Goal: Find specific page/section: Find specific page/section

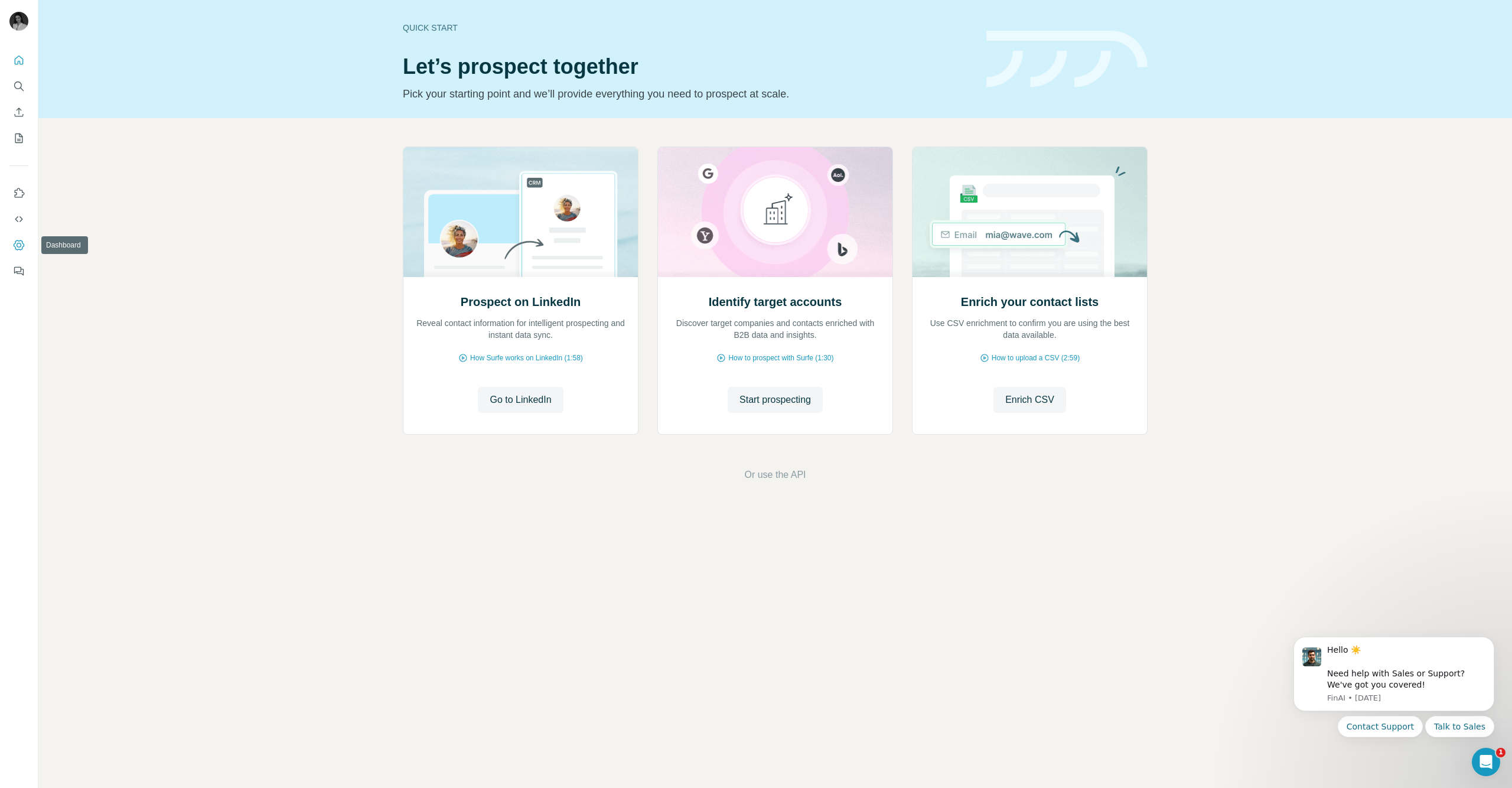
click at [24, 245] on icon "Dashboard" at bounding box center [19, 245] width 12 height 12
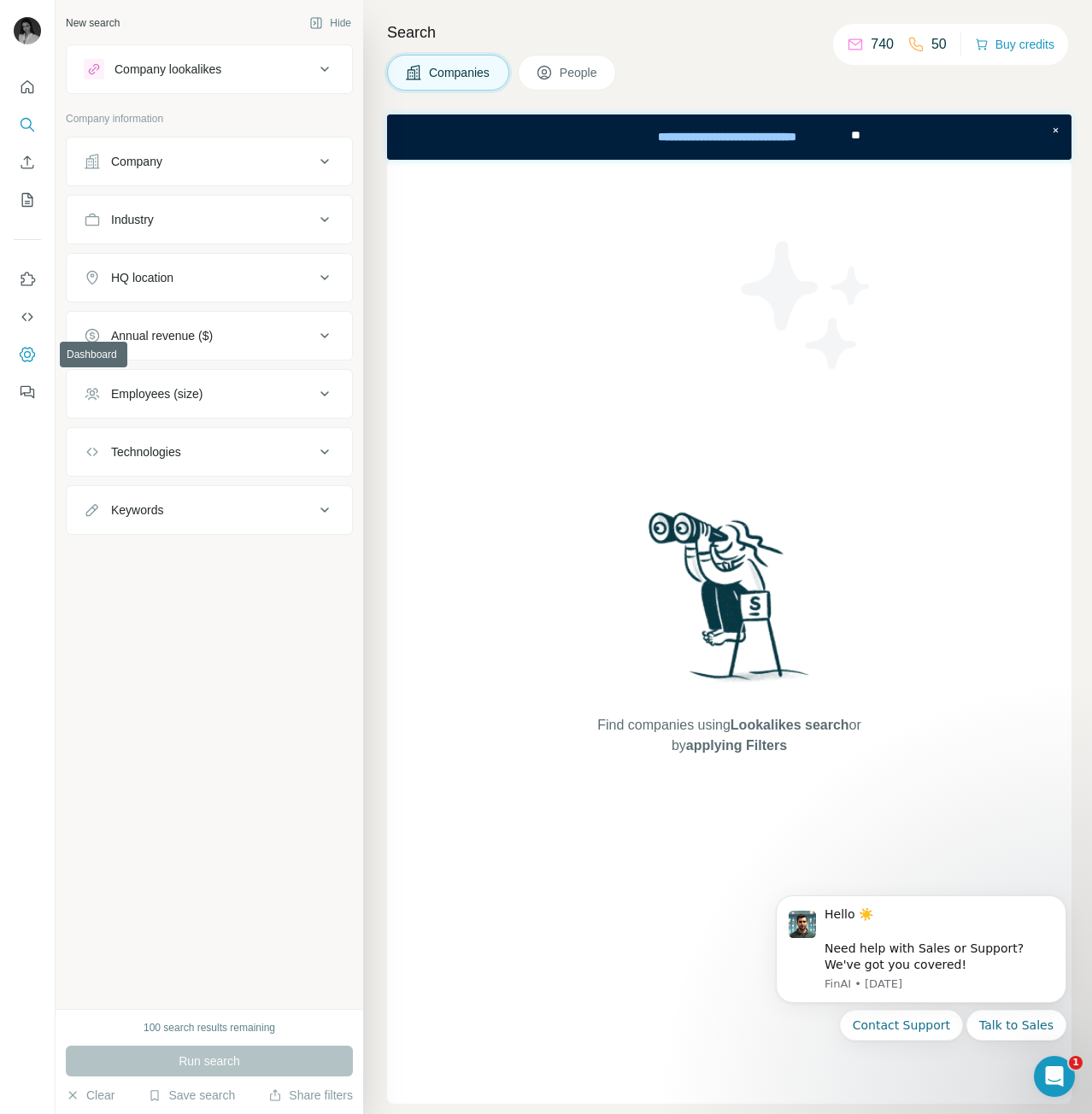
click at [33, 354] on icon "Dashboard" at bounding box center [28, 354] width 17 height 17
click at [662, 329] on div "Find companies using Lookalikes search or by applying Filters" at bounding box center [729, 631] width 308 height 944
